Goal: Transaction & Acquisition: Purchase product/service

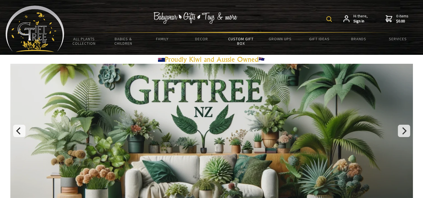
click at [244, 41] on link "Custom Gift Box" at bounding box center [240, 41] width 39 height 16
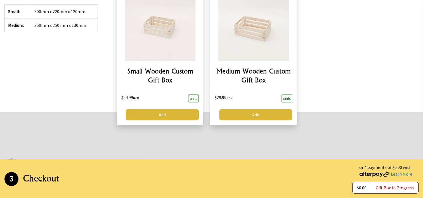
scroll to position [149, 0]
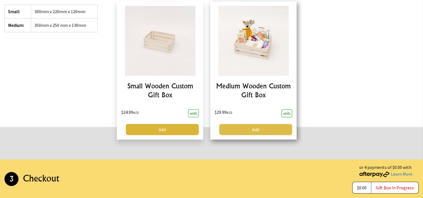
click at [246, 128] on link "Add" at bounding box center [255, 129] width 73 height 11
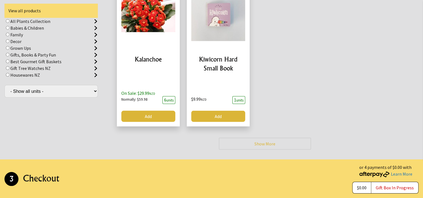
scroll to position [1514, 0]
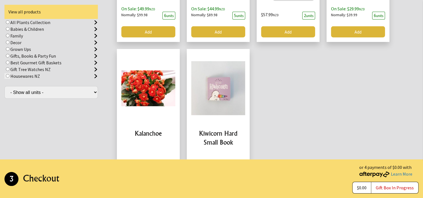
click at [9, 76] on input "radio" at bounding box center [8, 76] width 4 height 4
radio input "true"
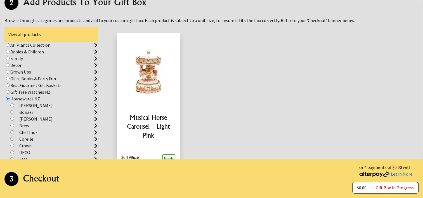
scroll to position [337, 0]
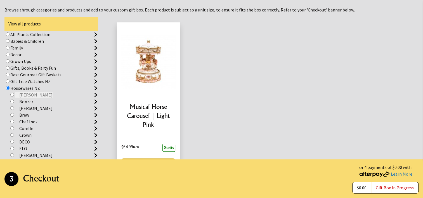
click at [29, 94] on label "[PERSON_NAME]" at bounding box center [34, 95] width 38 height 6
click at [14, 94] on input "radio" at bounding box center [12, 95] width 4 height 4
radio input "true"
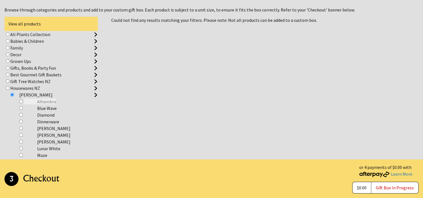
click at [35, 101] on label "Alhambra" at bounding box center [40, 102] width 32 height 6
click at [23, 101] on input "radio" at bounding box center [21, 102] width 4 height 4
radio input "true"
